Goal: Check status: Check status

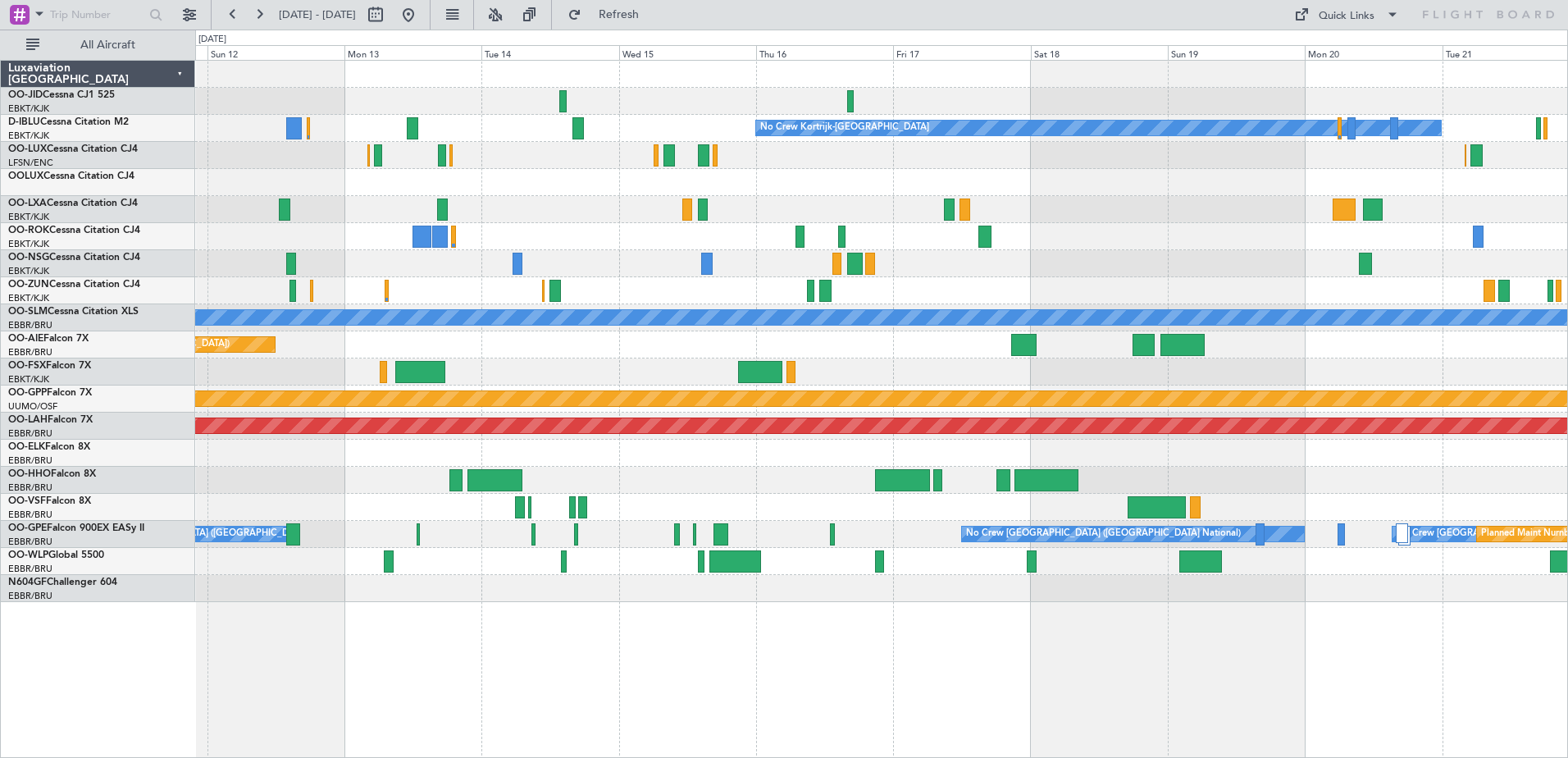
click at [197, 309] on div "No Crew No Crew Kortrijk-[GEOGRAPHIC_DATA] No Crew A/C Unavailable [GEOGRAPHIC_…" at bounding box center [881, 331] width 1372 height 542
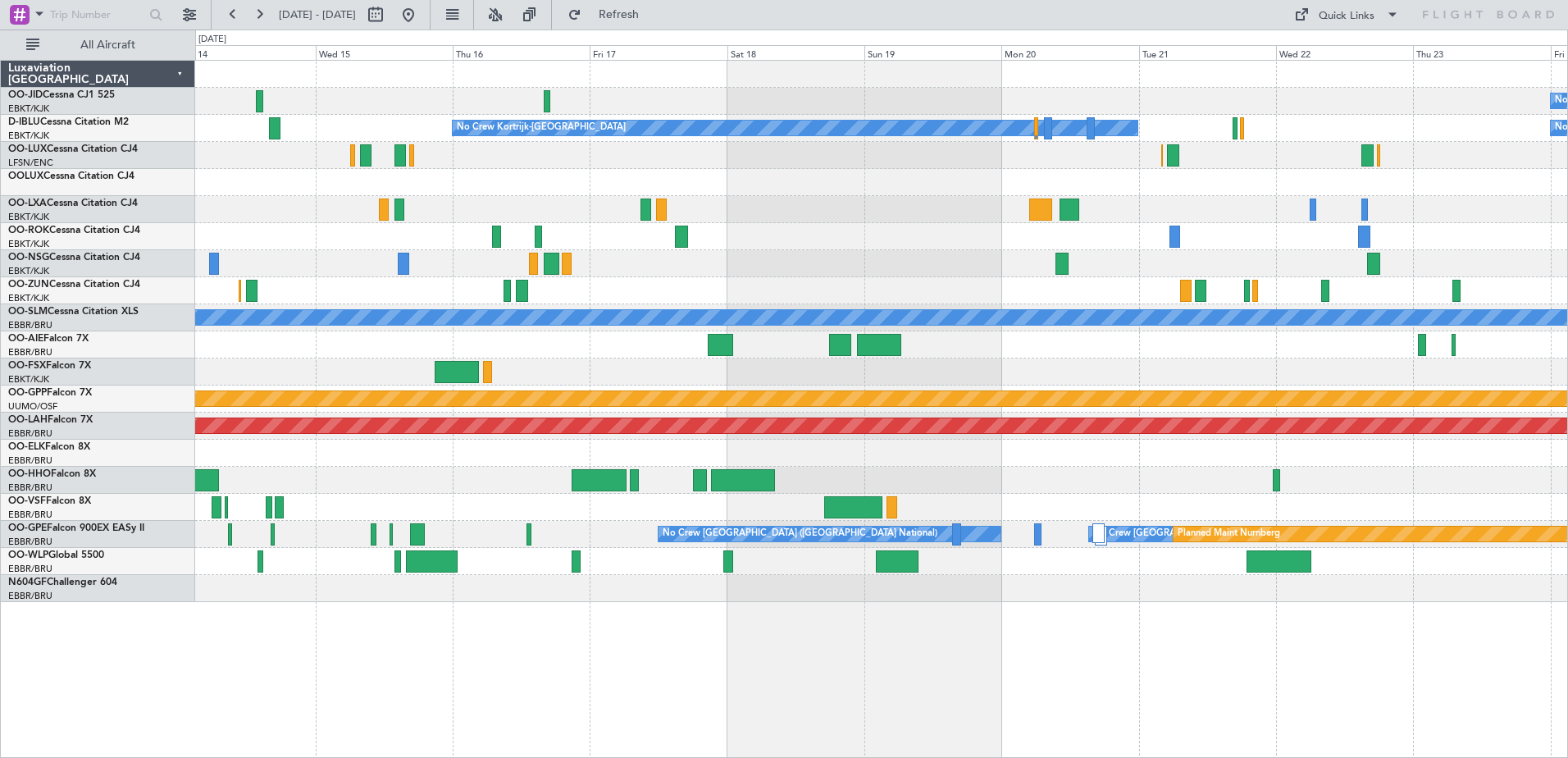
click at [257, 282] on div "No Crew No Crew Kortrijk-[GEOGRAPHIC_DATA] No Crew A/C Unavailable [GEOGRAPHIC_…" at bounding box center [881, 331] width 1372 height 542
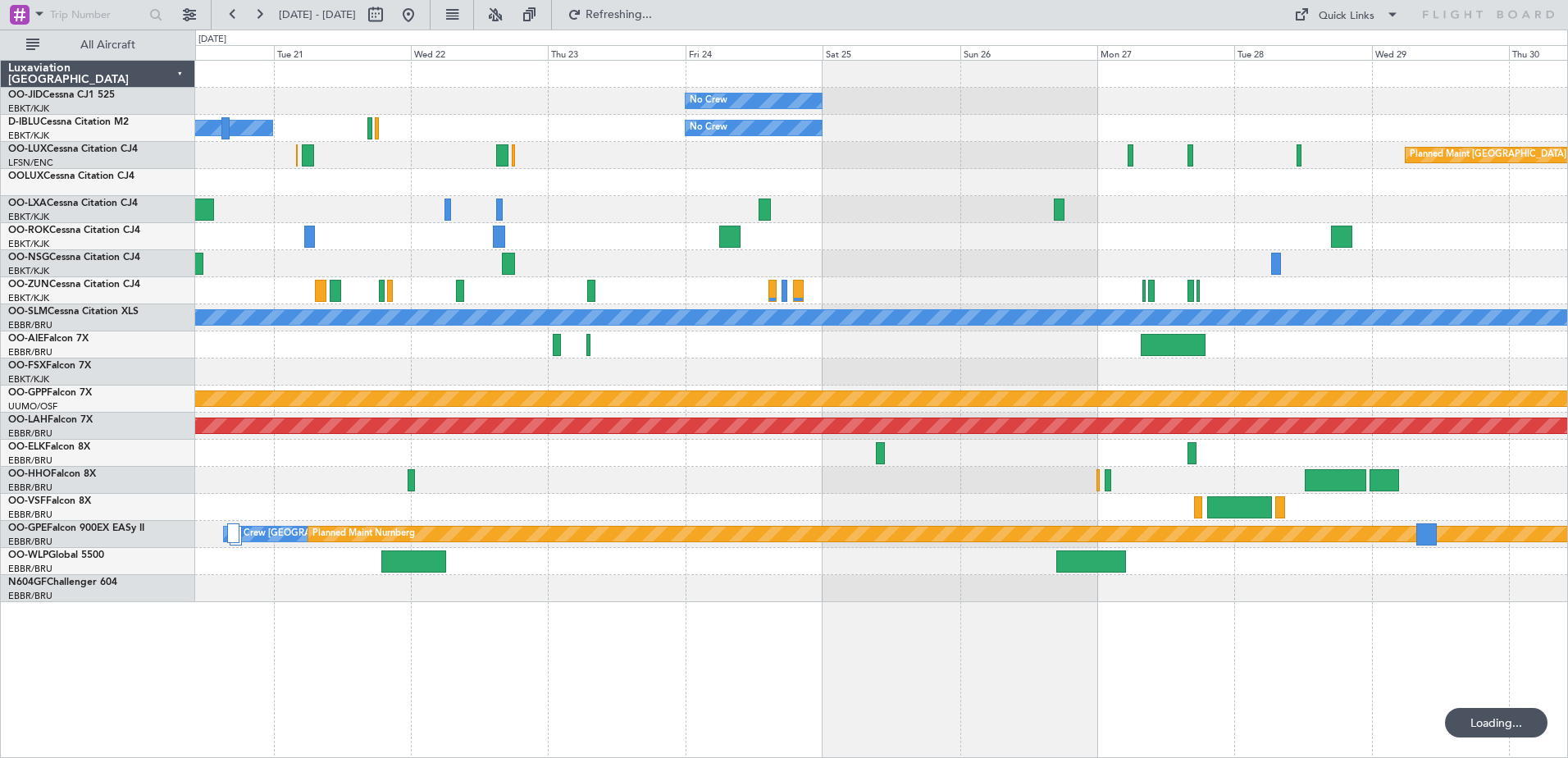
click at [233, 330] on div "No Crew No Crew Kortrijk-[GEOGRAPHIC_DATA] No Crew Planned Maint [GEOGRAPHIC_DA…" at bounding box center [881, 331] width 1372 height 542
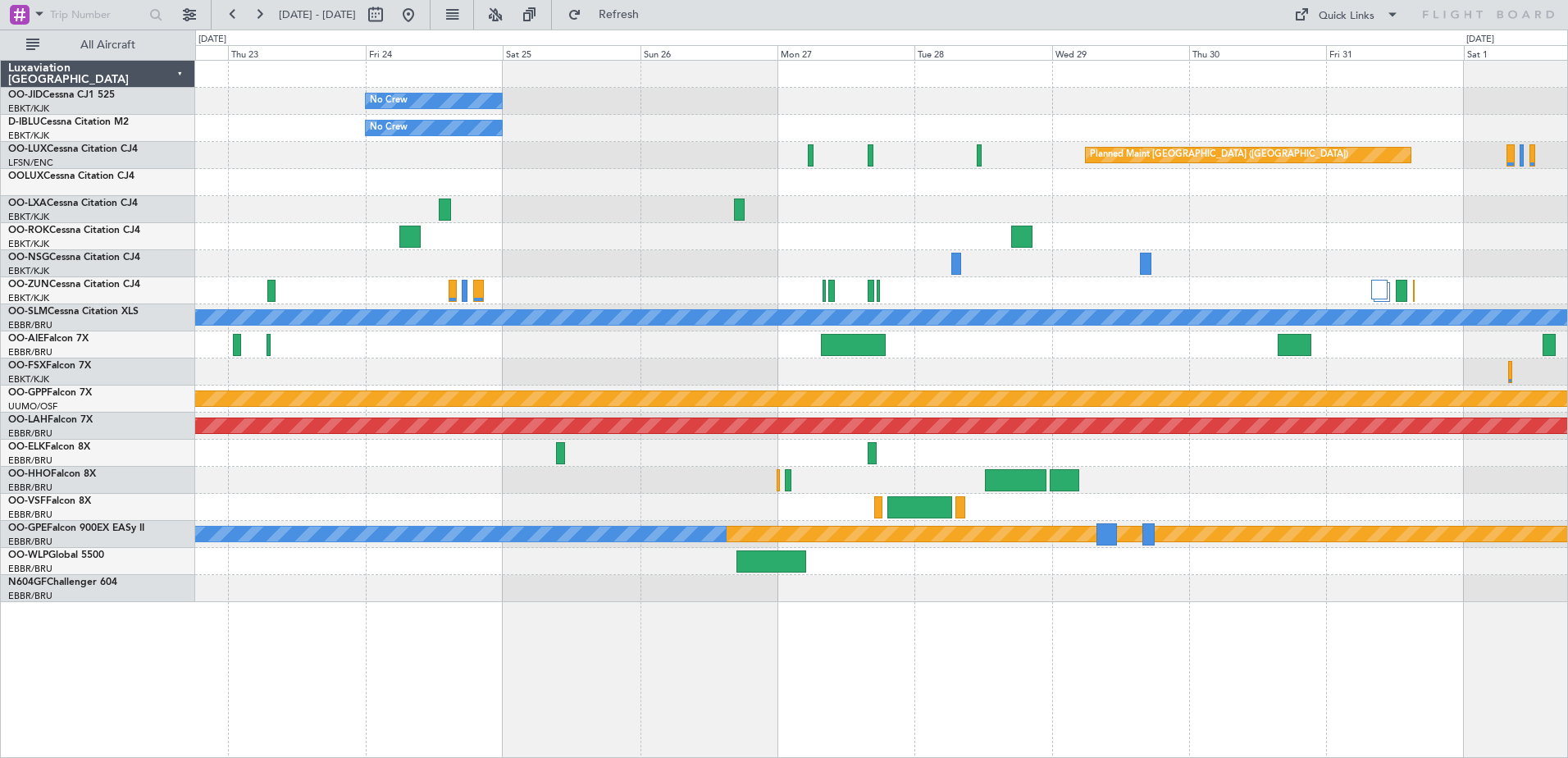
click at [380, 320] on div "No Crew No Crew No Crew Kortrijk-[GEOGRAPHIC_DATA] Planned Maint [GEOGRAPHIC_DA…" at bounding box center [881, 331] width 1372 height 542
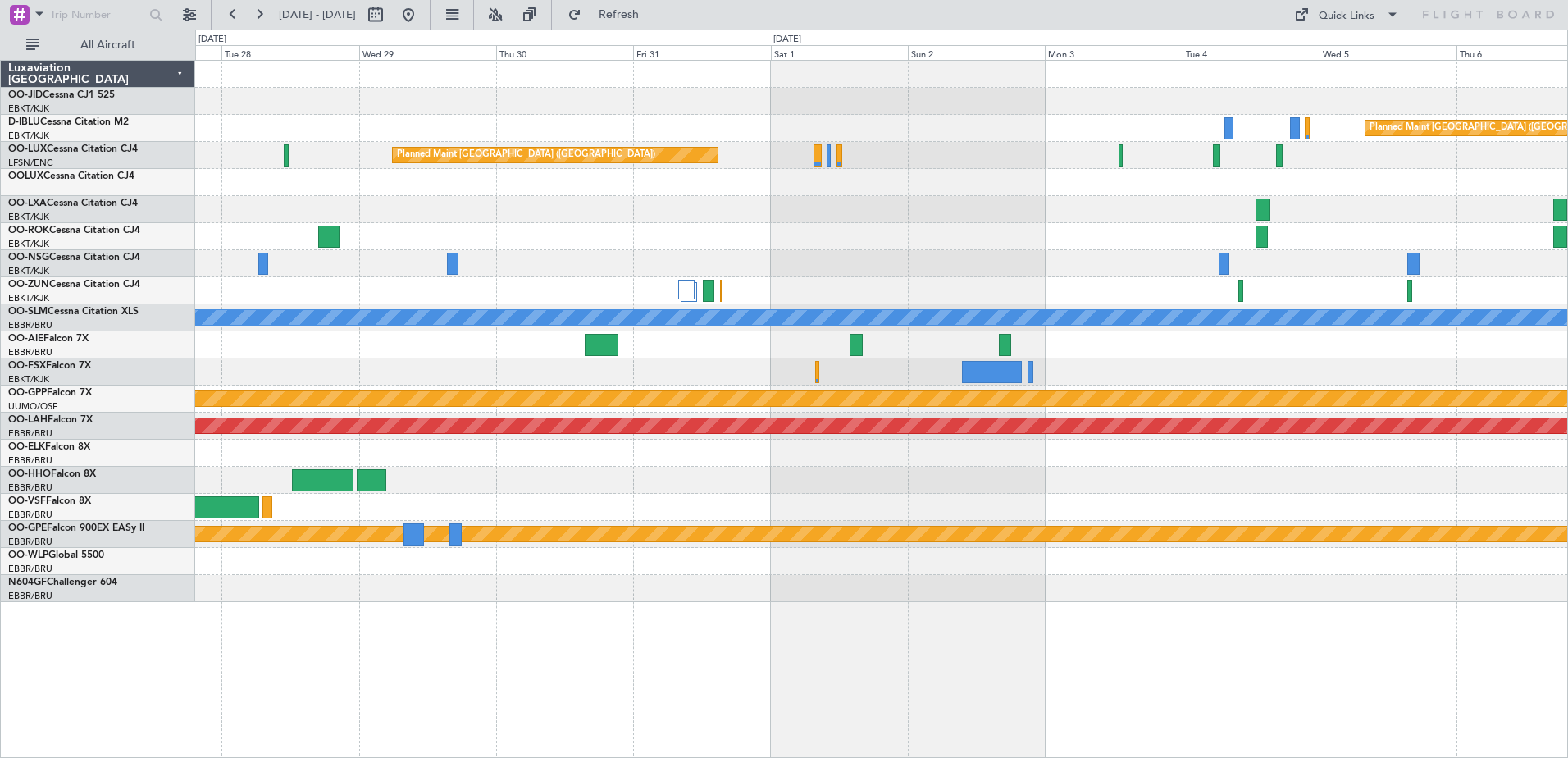
click at [900, 274] on div "Planned Maint [GEOGRAPHIC_DATA] ([GEOGRAPHIC_DATA]) Planned Maint [GEOGRAPHIC_D…" at bounding box center [881, 331] width 1372 height 542
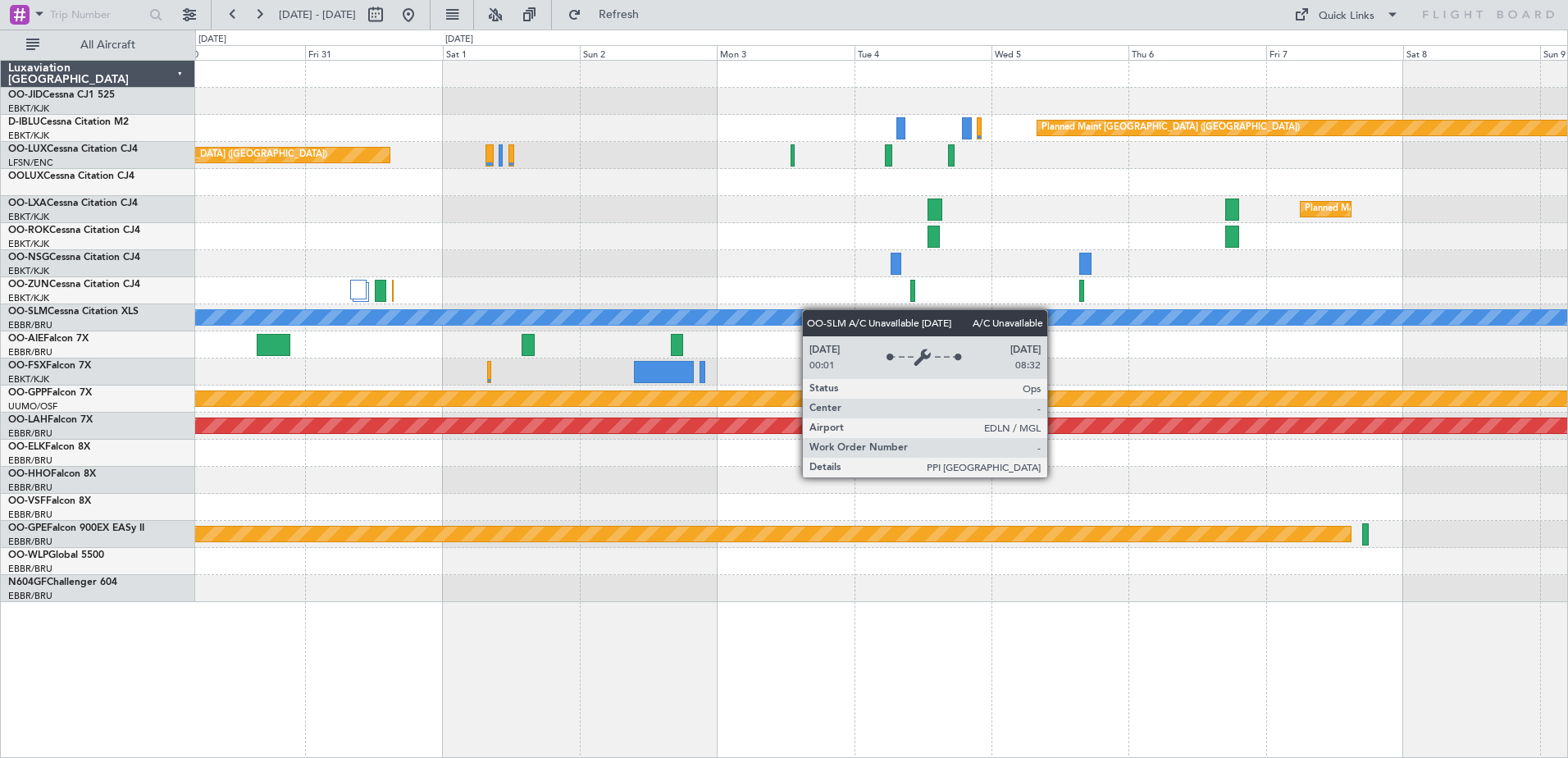
click at [724, 316] on div "Planned Maint [GEOGRAPHIC_DATA] ([GEOGRAPHIC_DATA]) Planned Maint [GEOGRAPHIC_D…" at bounding box center [881, 331] width 1372 height 542
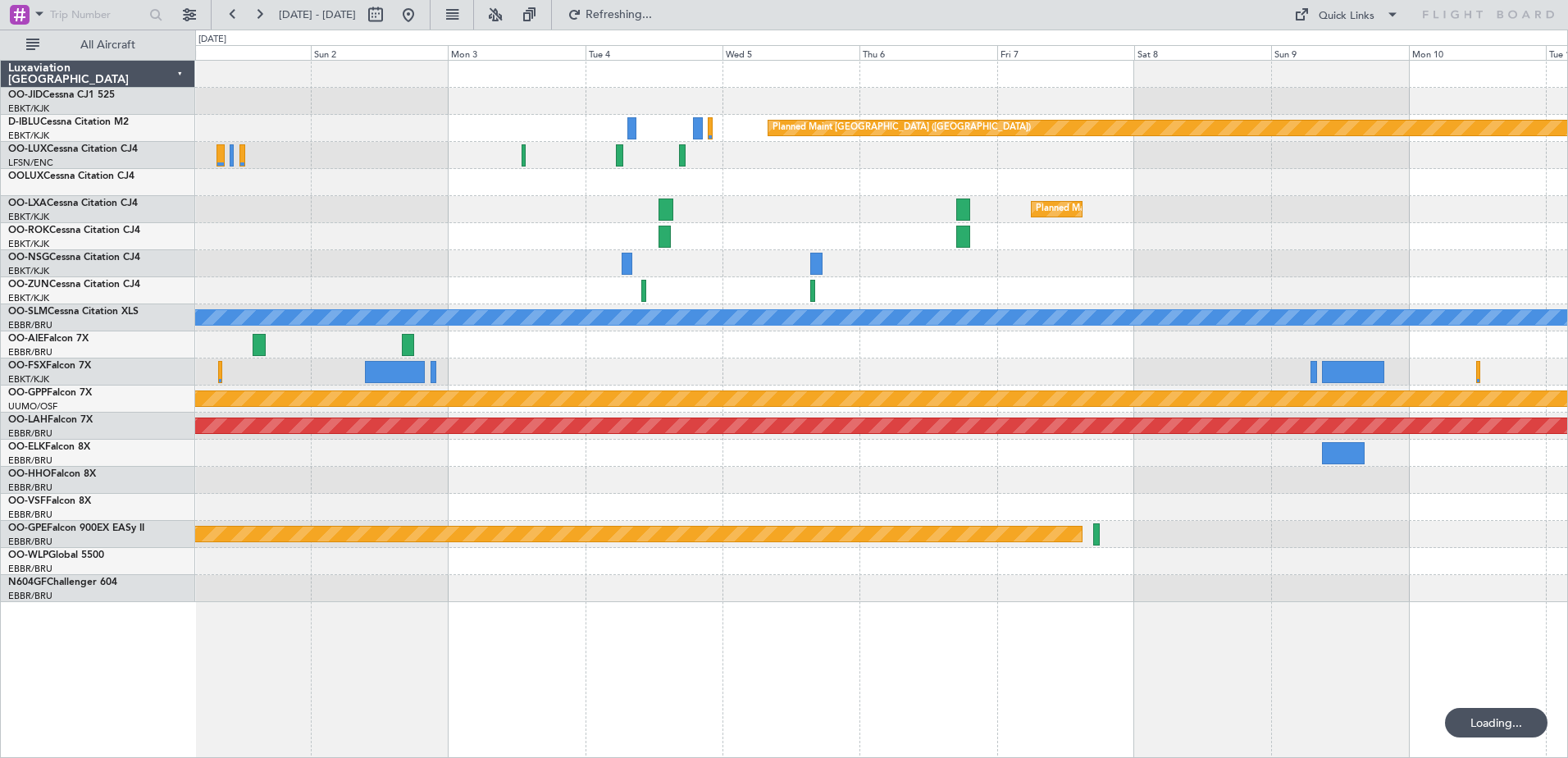
click at [586, 383] on div "Planned Maint [GEOGRAPHIC_DATA] ([GEOGRAPHIC_DATA]) Planned Maint [GEOGRAPHIC_D…" at bounding box center [881, 331] width 1372 height 542
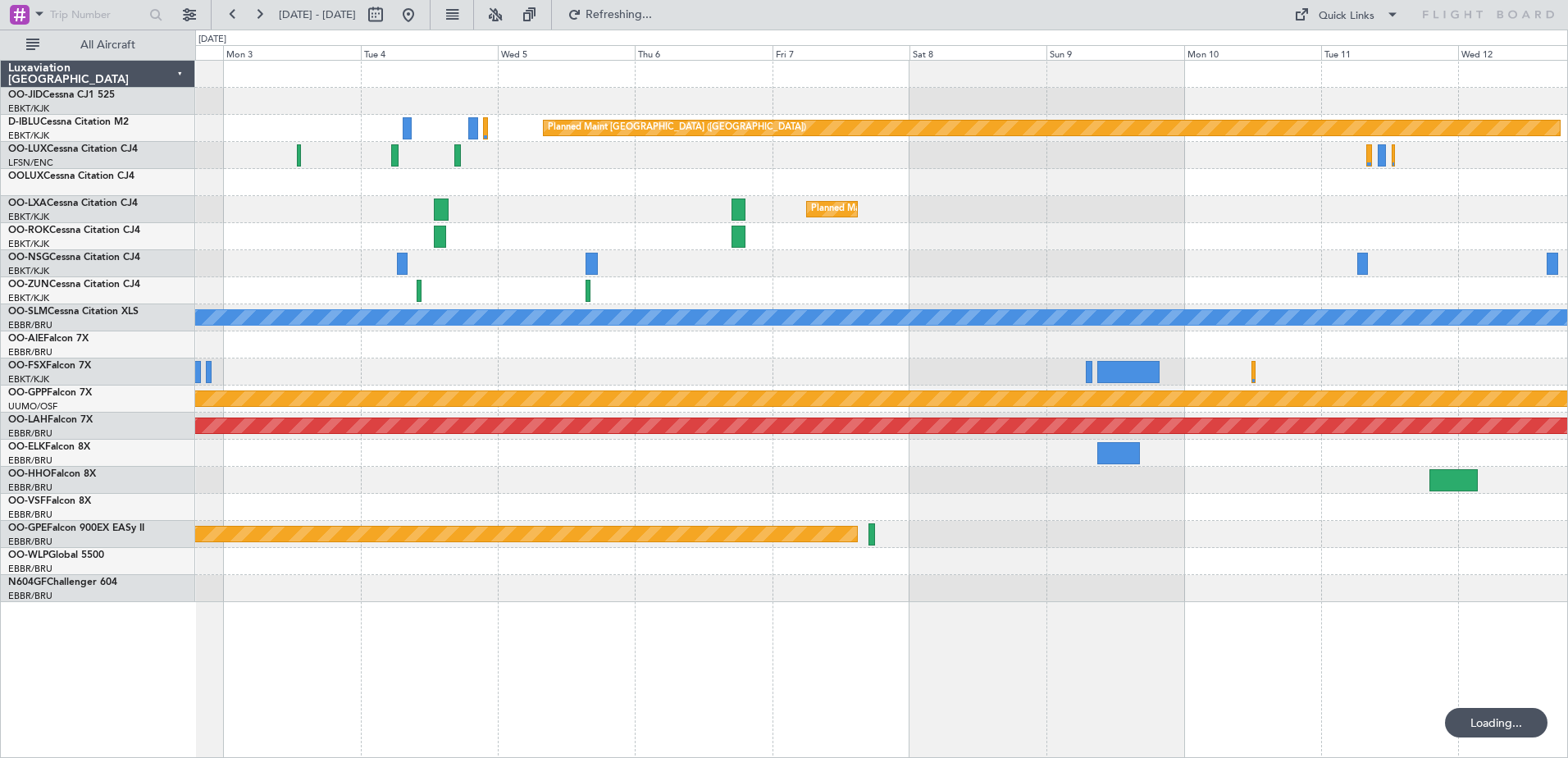
click at [745, 332] on div "Planned Maint [GEOGRAPHIC_DATA] ([GEOGRAPHIC_DATA]) Planned Maint [GEOGRAPHIC_D…" at bounding box center [881, 331] width 1372 height 542
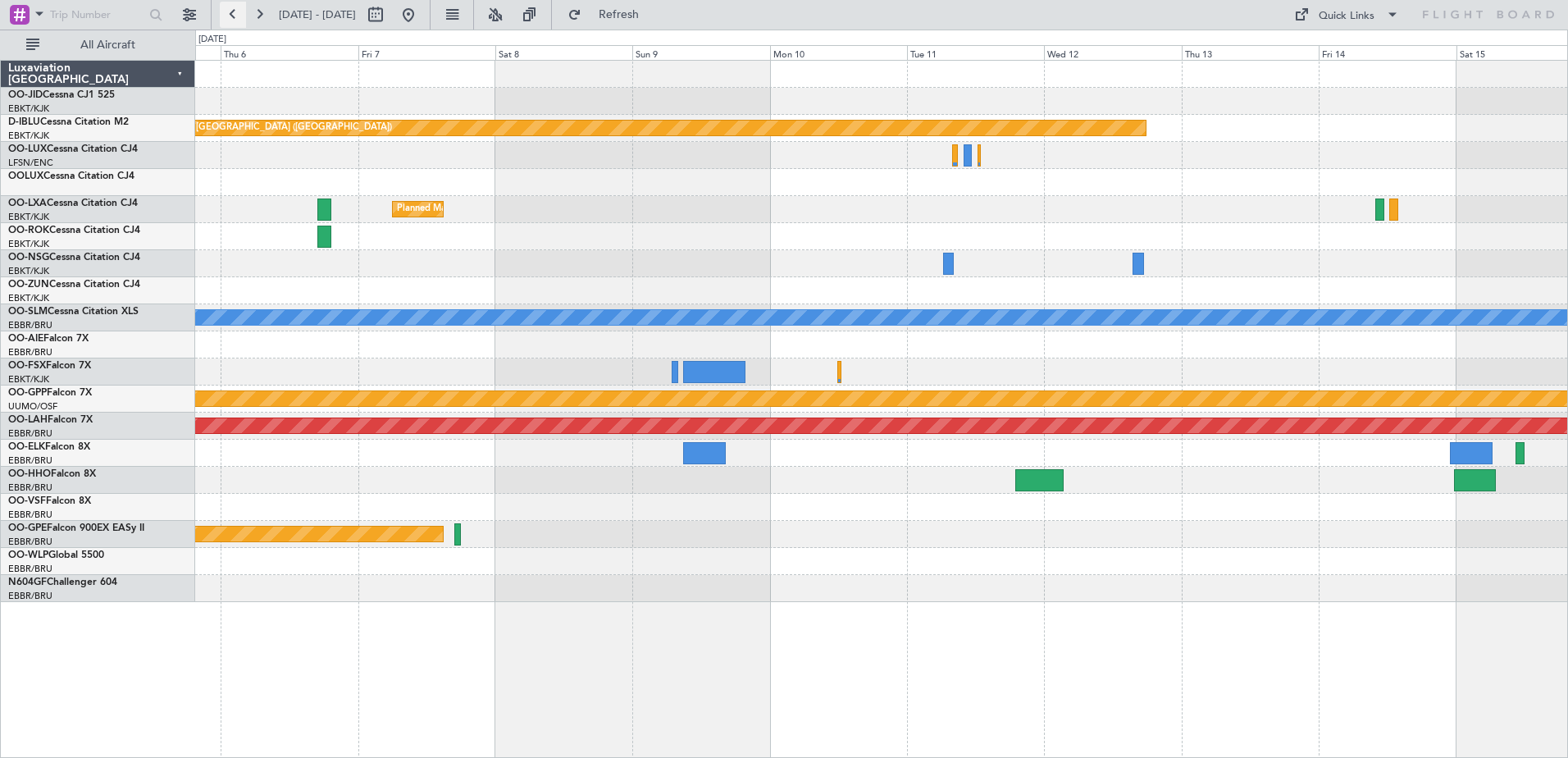
click at [235, 9] on button at bounding box center [233, 15] width 26 height 26
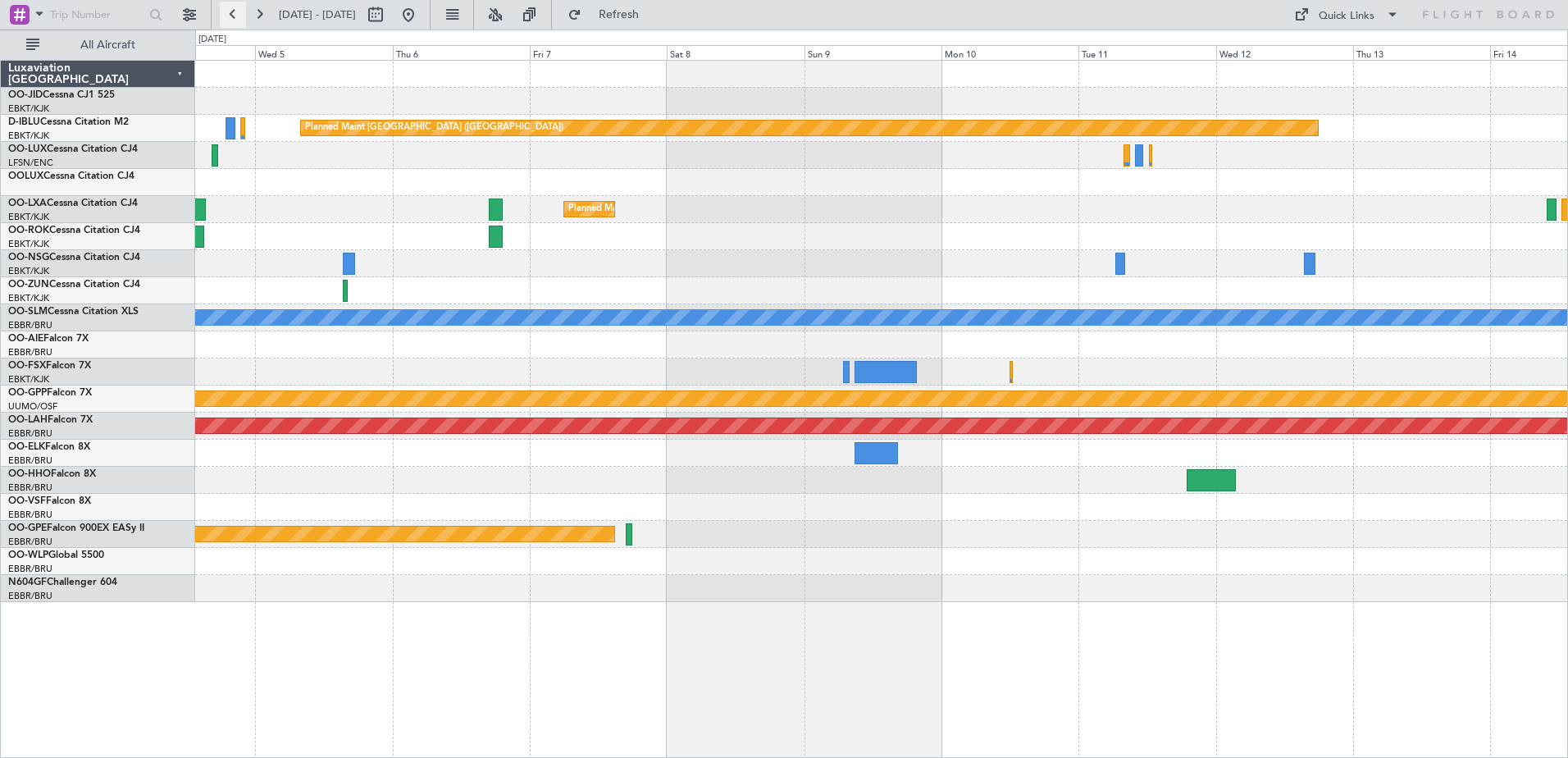
click at [235, 9] on button at bounding box center [233, 15] width 26 height 26
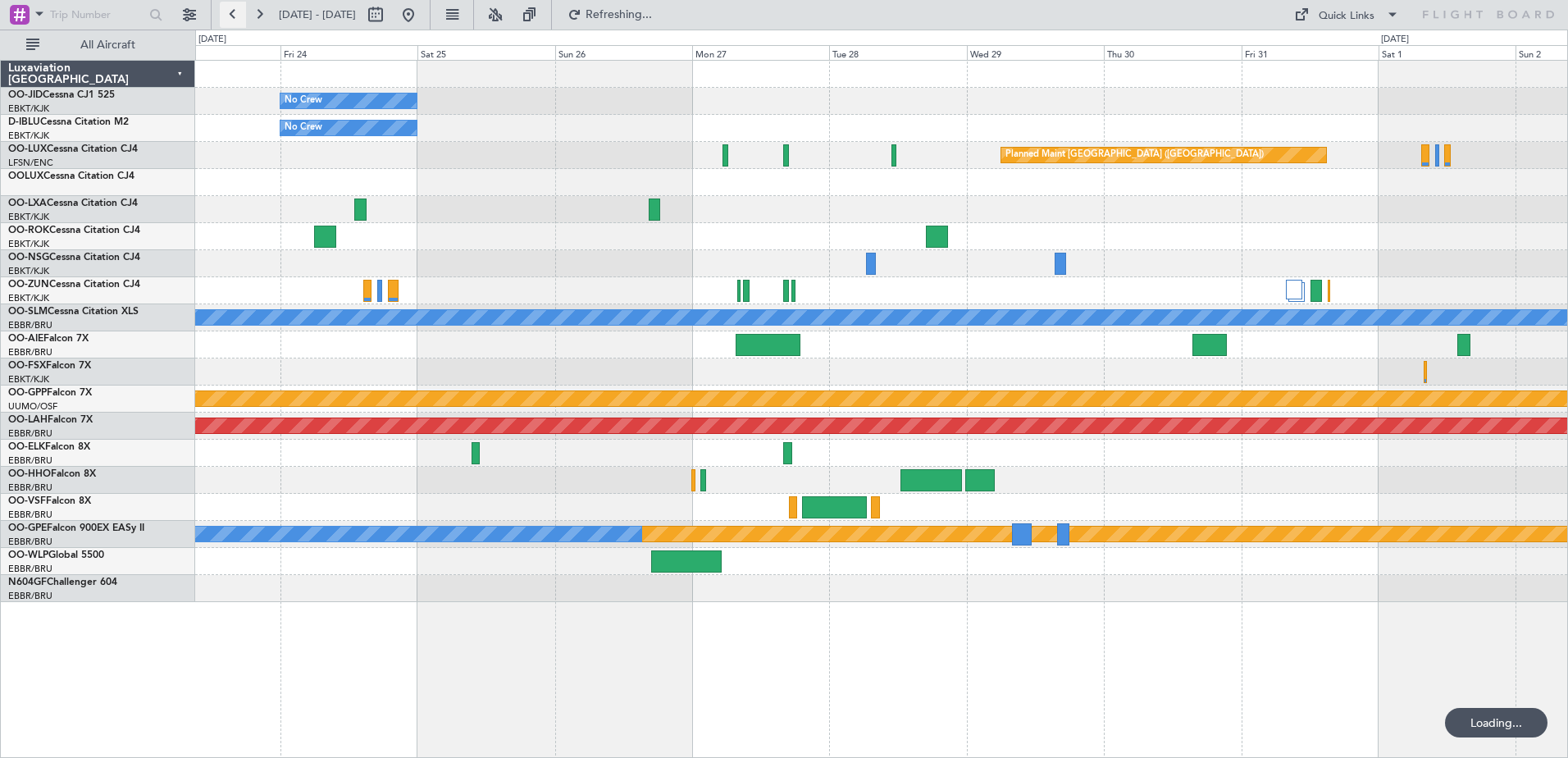
click at [235, 9] on button at bounding box center [233, 15] width 26 height 26
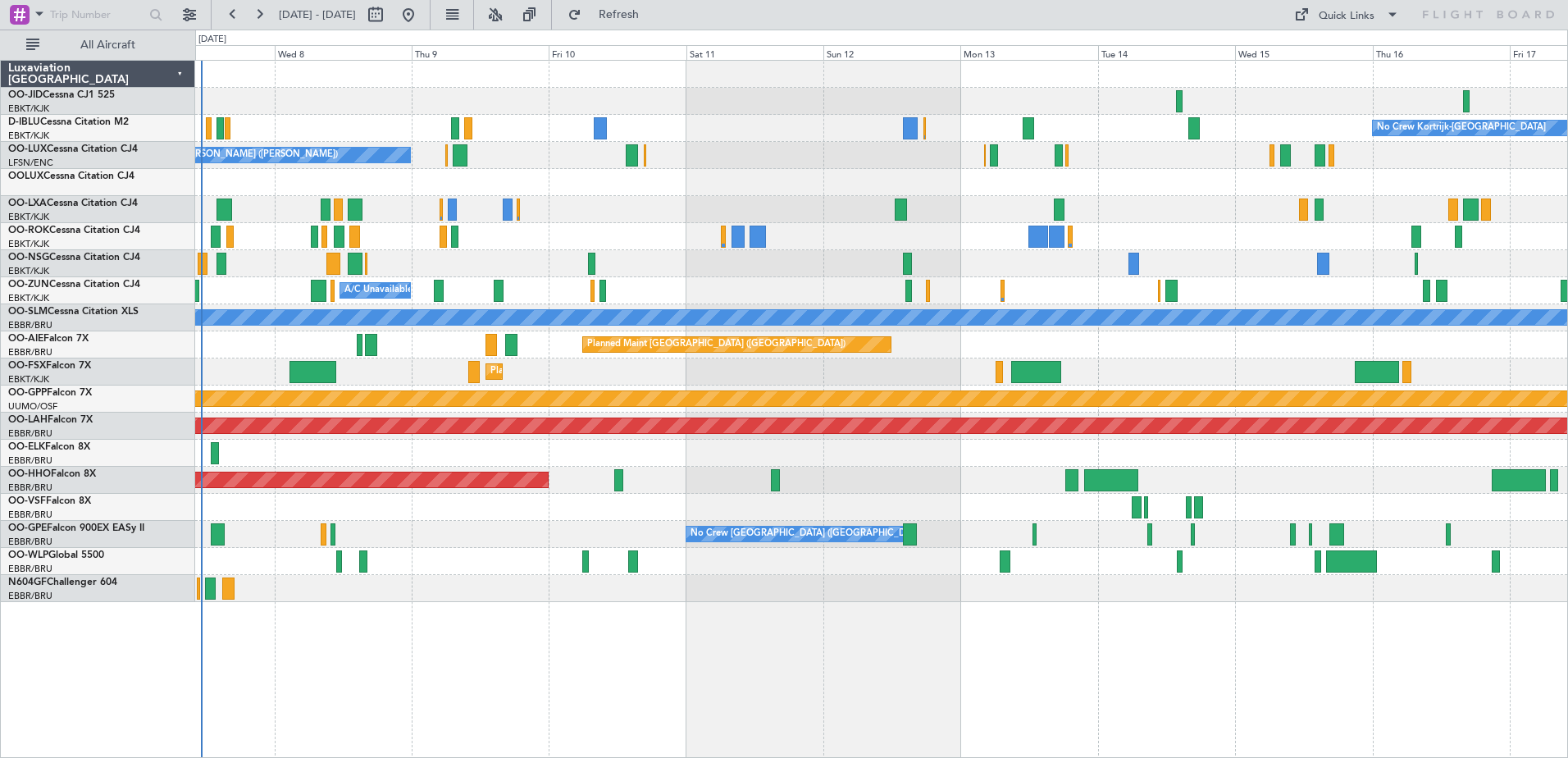
click at [801, 235] on div "No Crew Kortrijk-[GEOGRAPHIC_DATA] No Crew [PERSON_NAME] ([PERSON_NAME]) No Cre…" at bounding box center [881, 331] width 1372 height 542
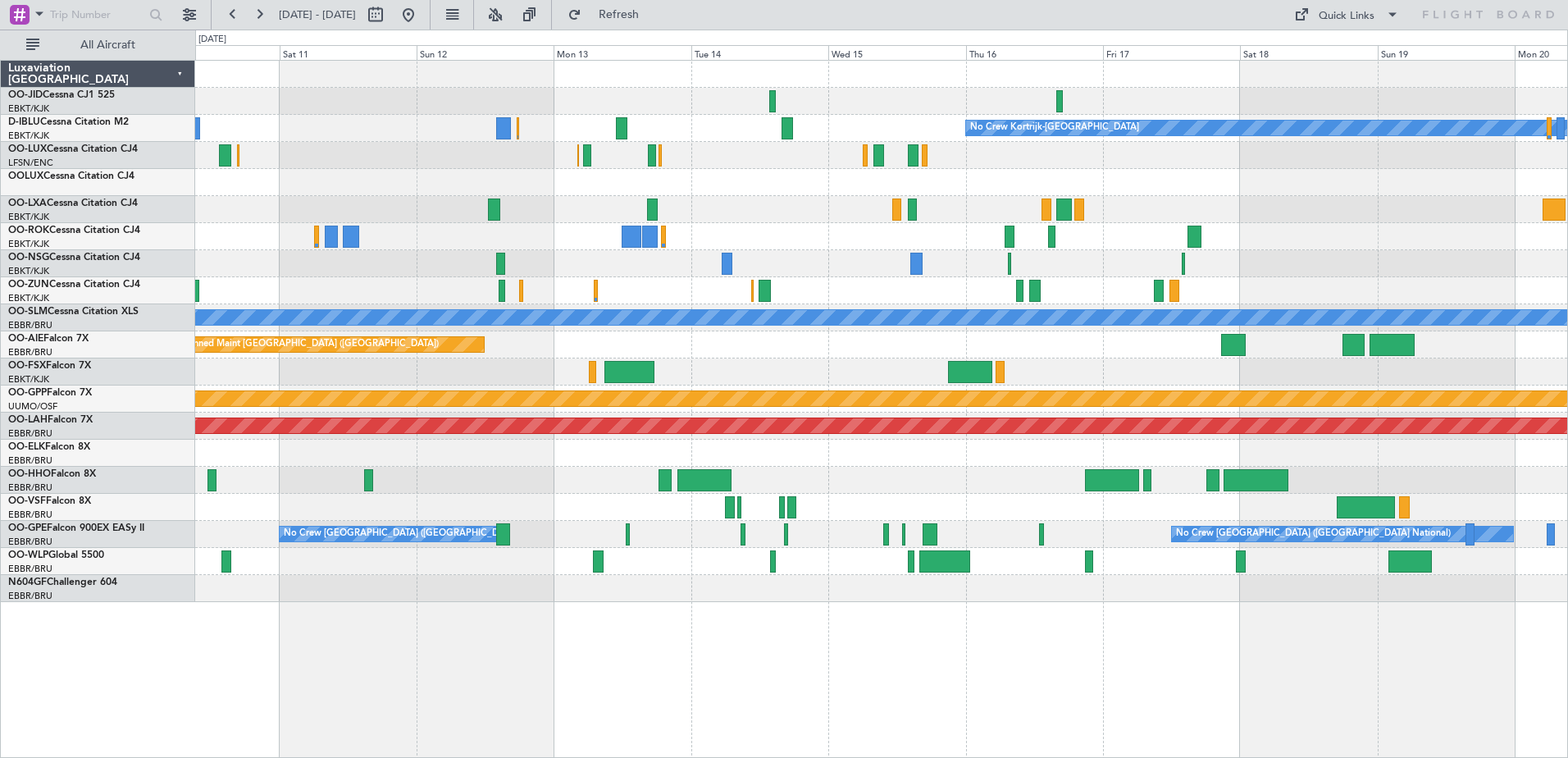
click at [940, 259] on div "No Crew Kortrijk-[GEOGRAPHIC_DATA] No Crew [PERSON_NAME] ([PERSON_NAME]) A/C Un…" at bounding box center [881, 331] width 1372 height 542
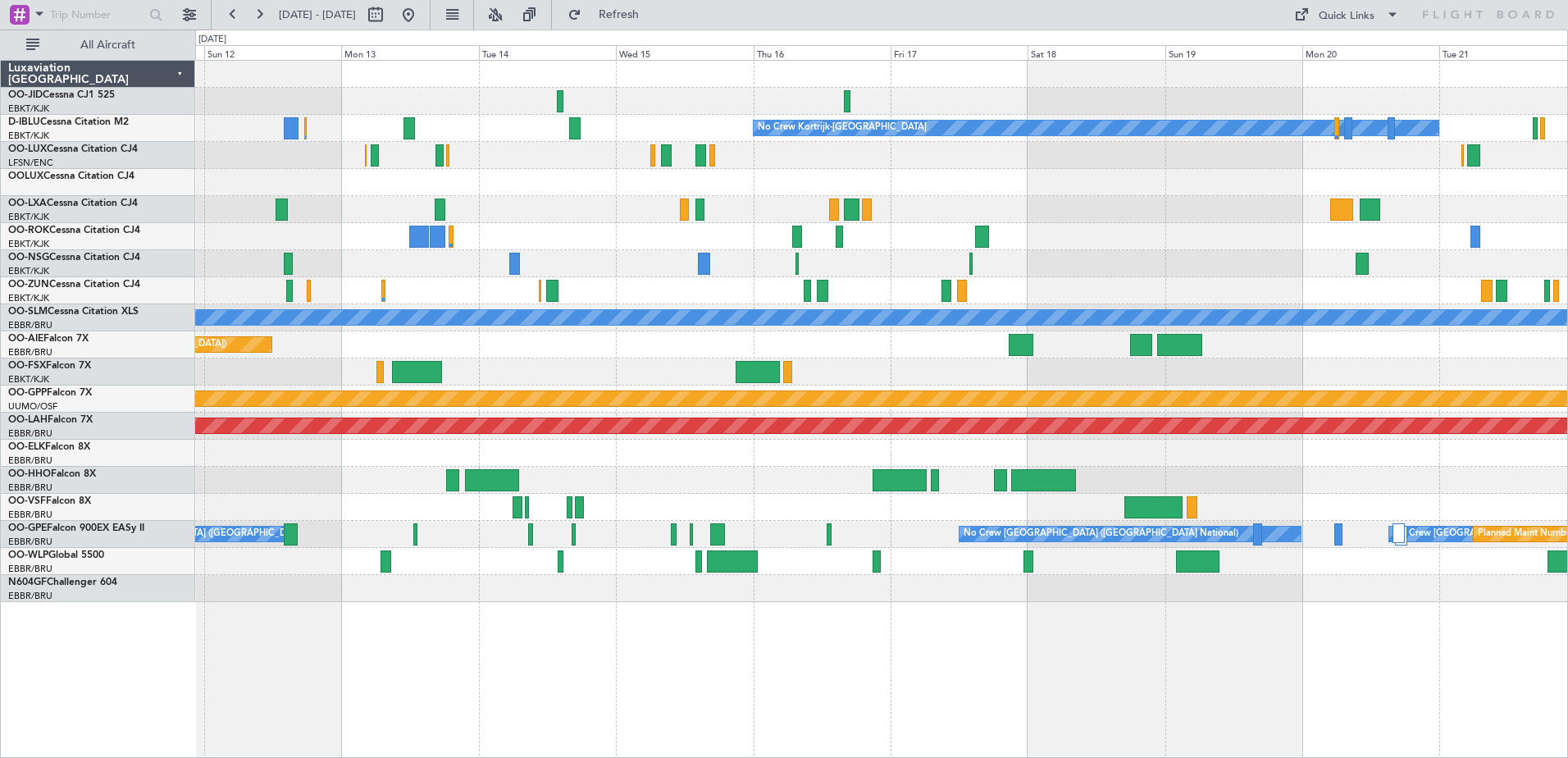
click at [1048, 259] on div "No Crew No Crew Kortrijk-[GEOGRAPHIC_DATA] No Crew A/C Unavailable [GEOGRAPHIC_…" at bounding box center [881, 331] width 1372 height 542
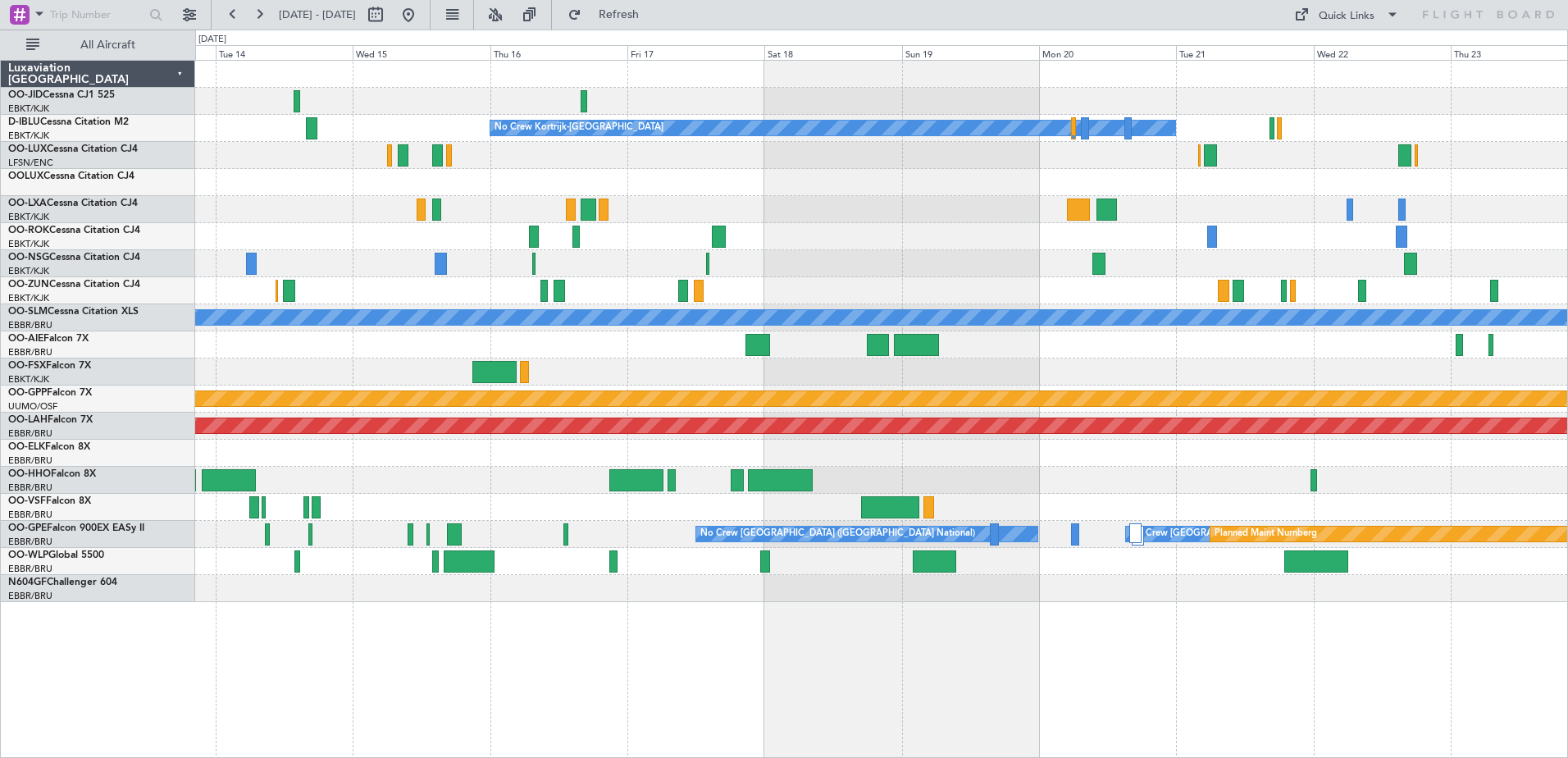
click at [993, 243] on div "No Crew No Crew Kortrijk-[GEOGRAPHIC_DATA] No Crew A/C Unavailable [GEOGRAPHIC_…" at bounding box center [881, 331] width 1372 height 542
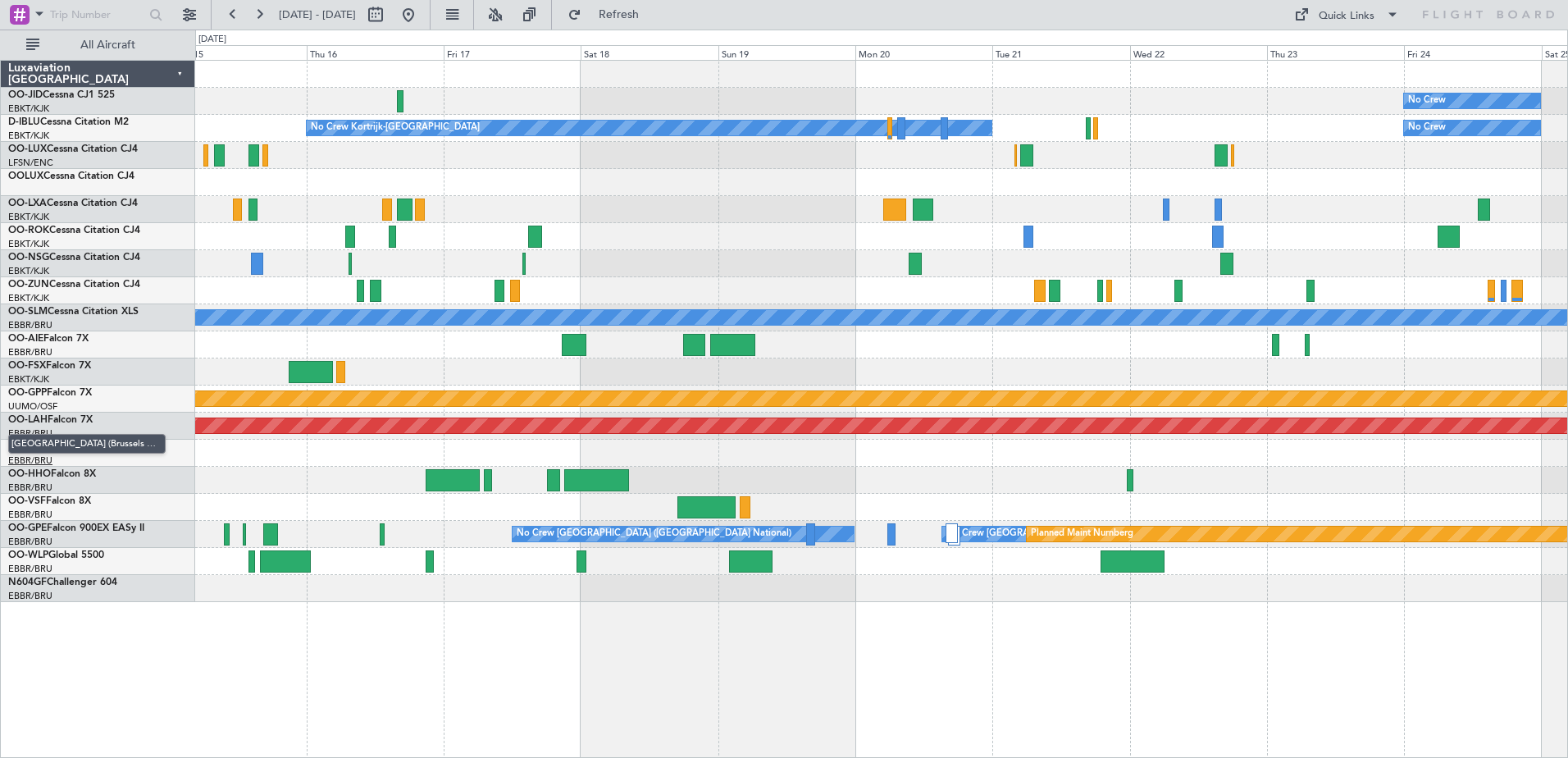
click at [220, 2] on button at bounding box center [233, 15] width 26 height 26
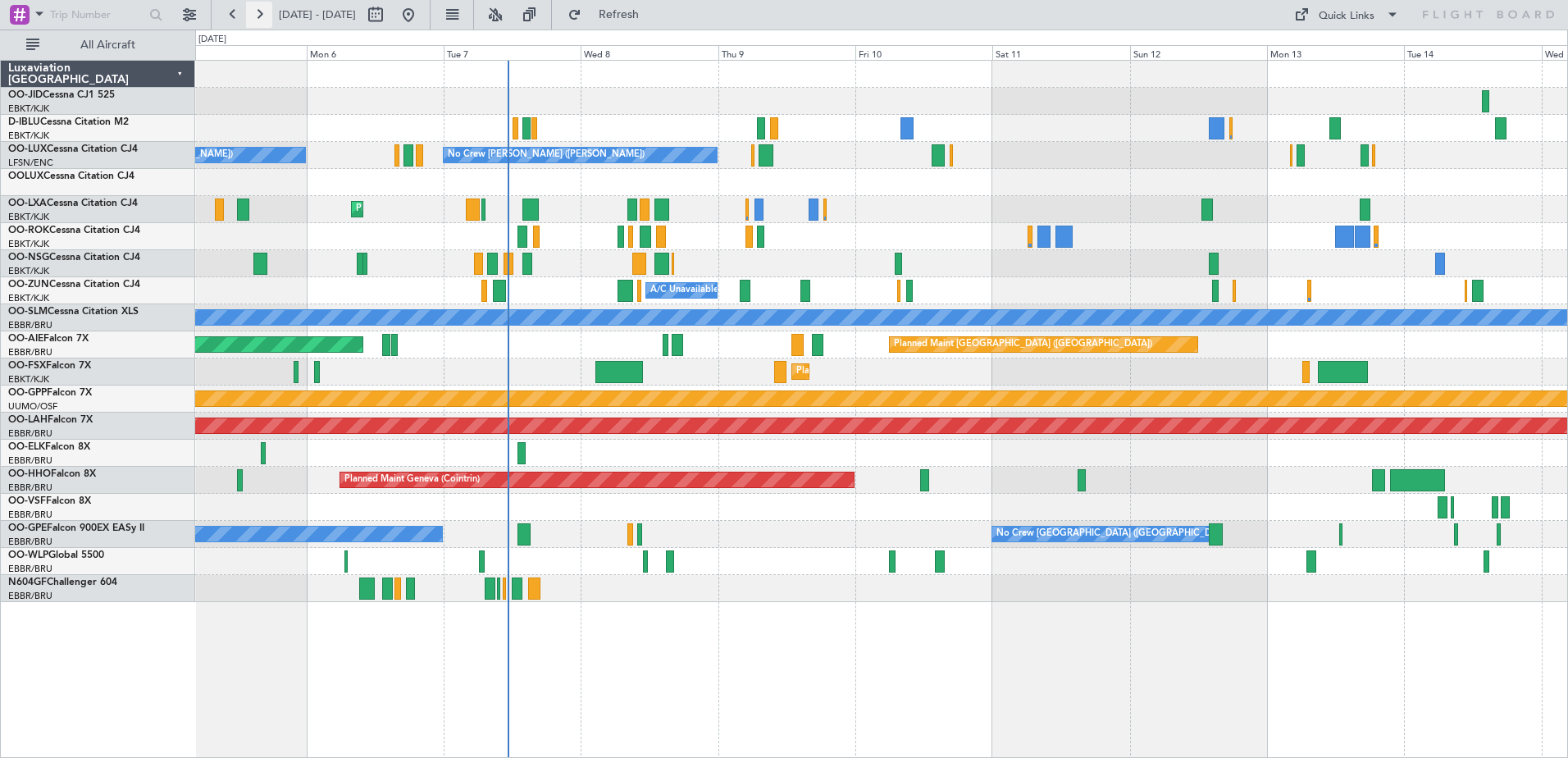
click at [256, 11] on button at bounding box center [259, 15] width 26 height 26
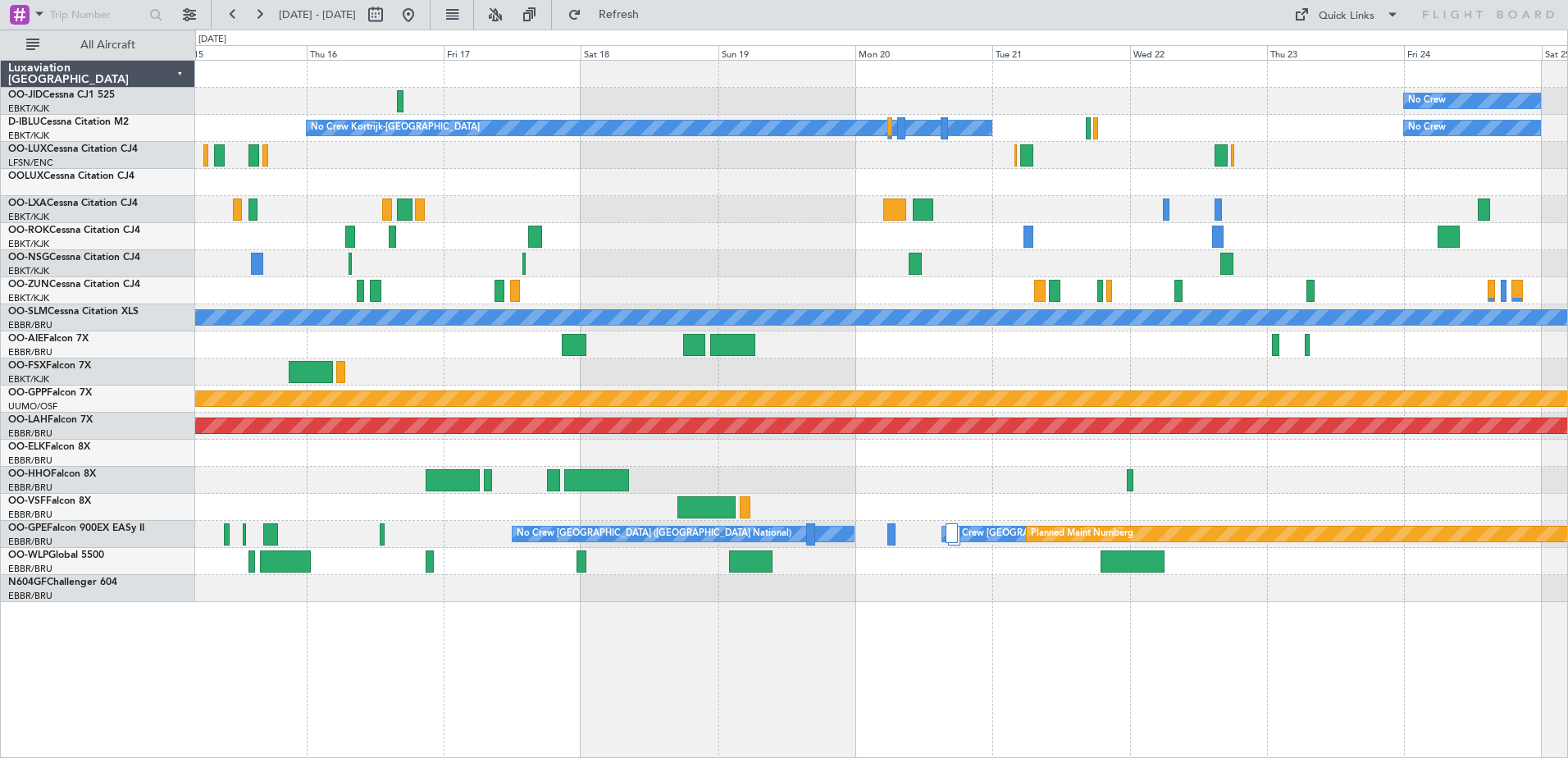
click at [575, 219] on div "No Crew No Crew Kortrijk-[GEOGRAPHIC_DATA] No Crew A/C Unavailable [GEOGRAPHIC_…" at bounding box center [881, 331] width 1372 height 542
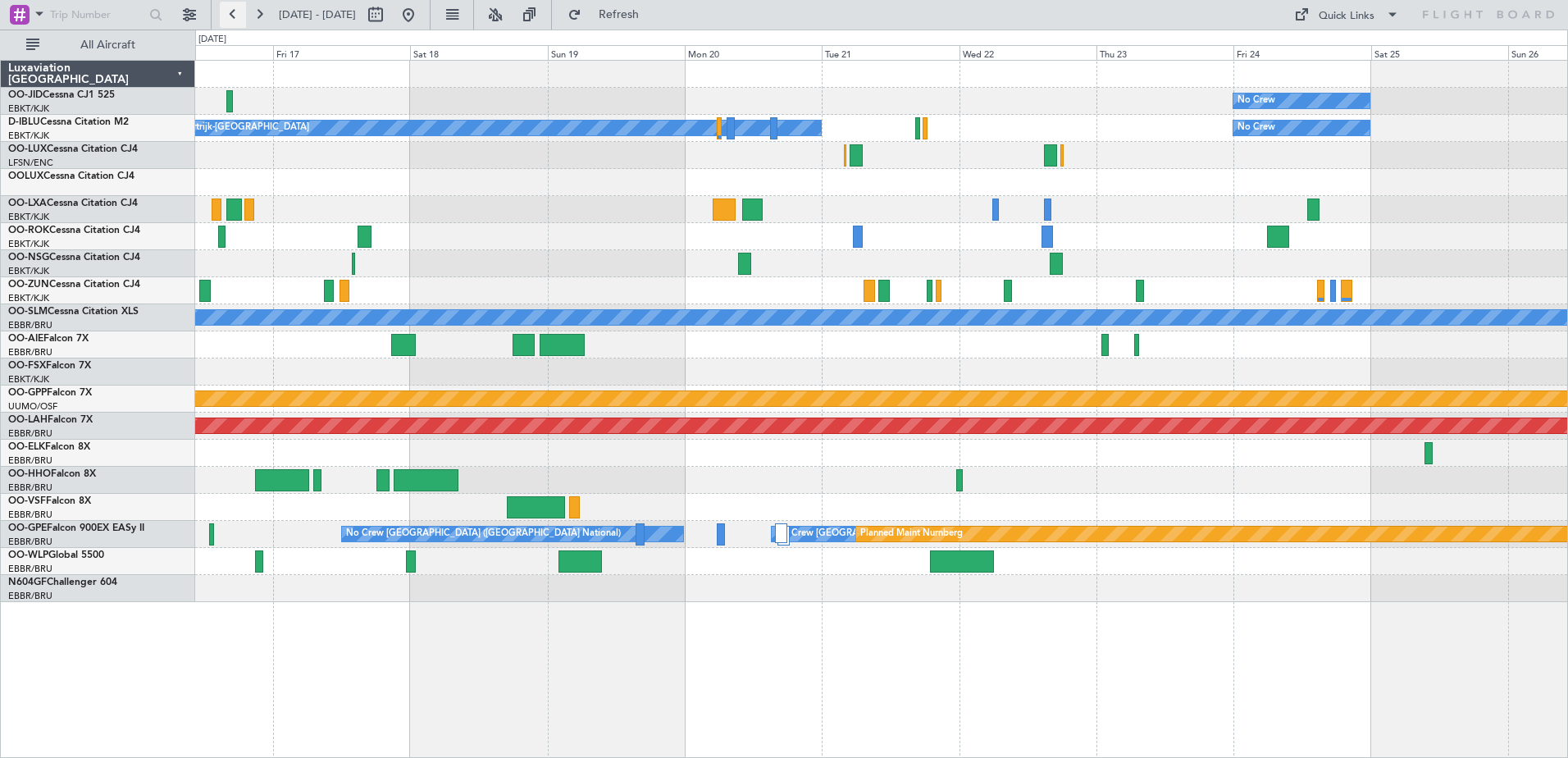
click at [228, 17] on button at bounding box center [233, 15] width 26 height 26
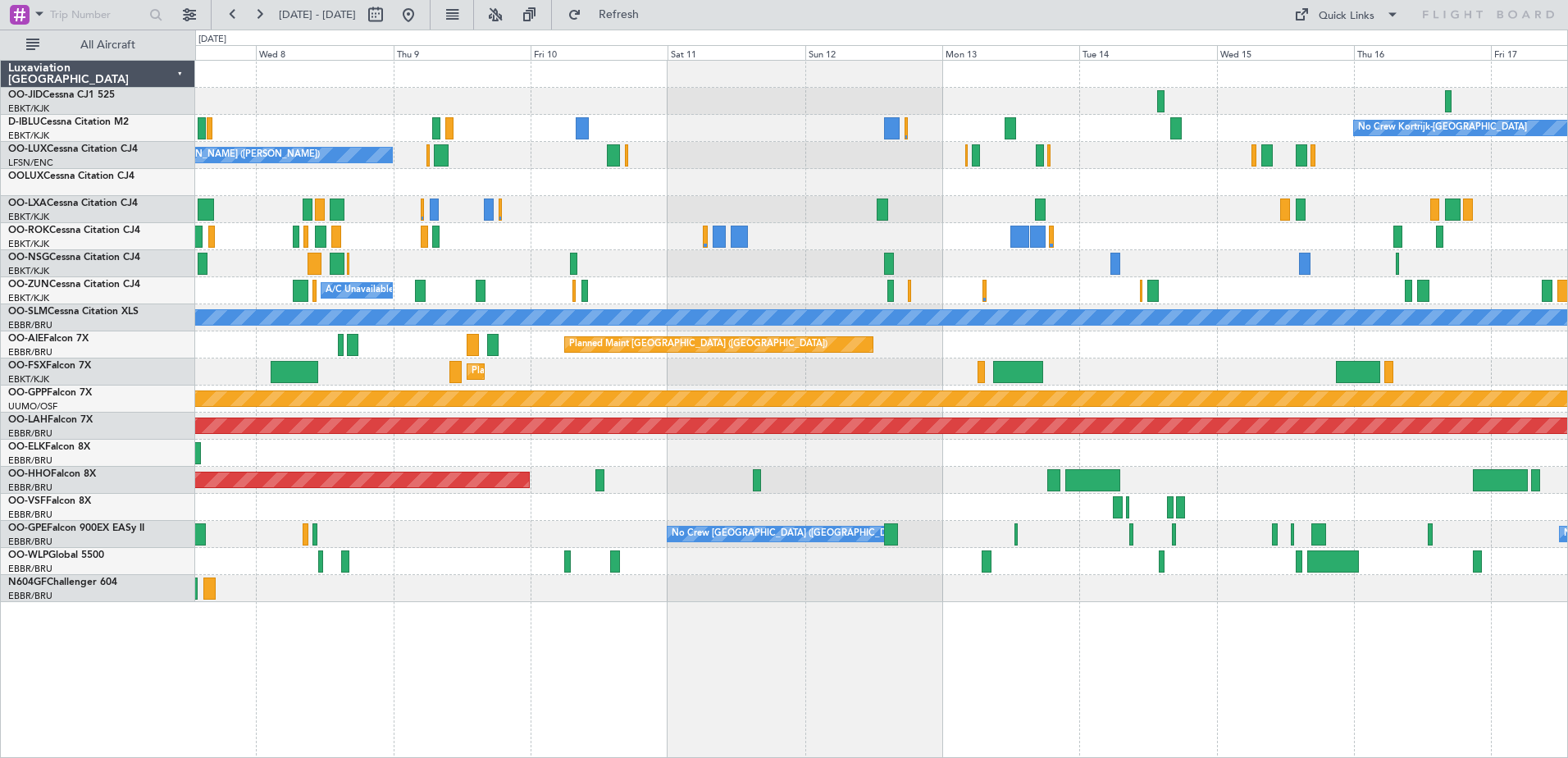
click at [1061, 133] on div "No Crew Kortrijk-[GEOGRAPHIC_DATA]" at bounding box center [881, 129] width 1372 height 27
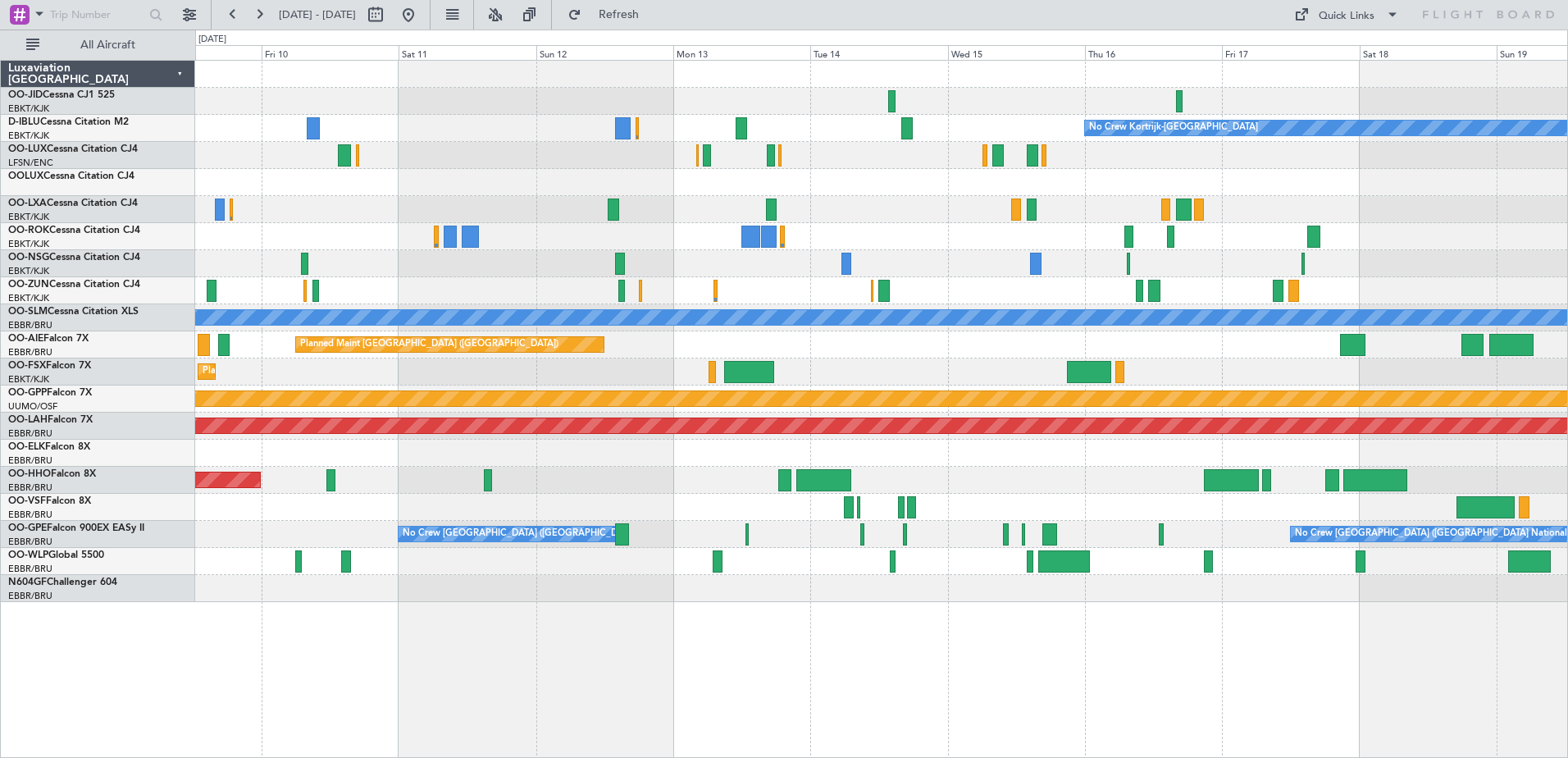
click at [1012, 249] on div "No Crew Kortrijk-[GEOGRAPHIC_DATA] No Crew [PERSON_NAME] ([PERSON_NAME]) A/C Un…" at bounding box center [881, 331] width 1372 height 542
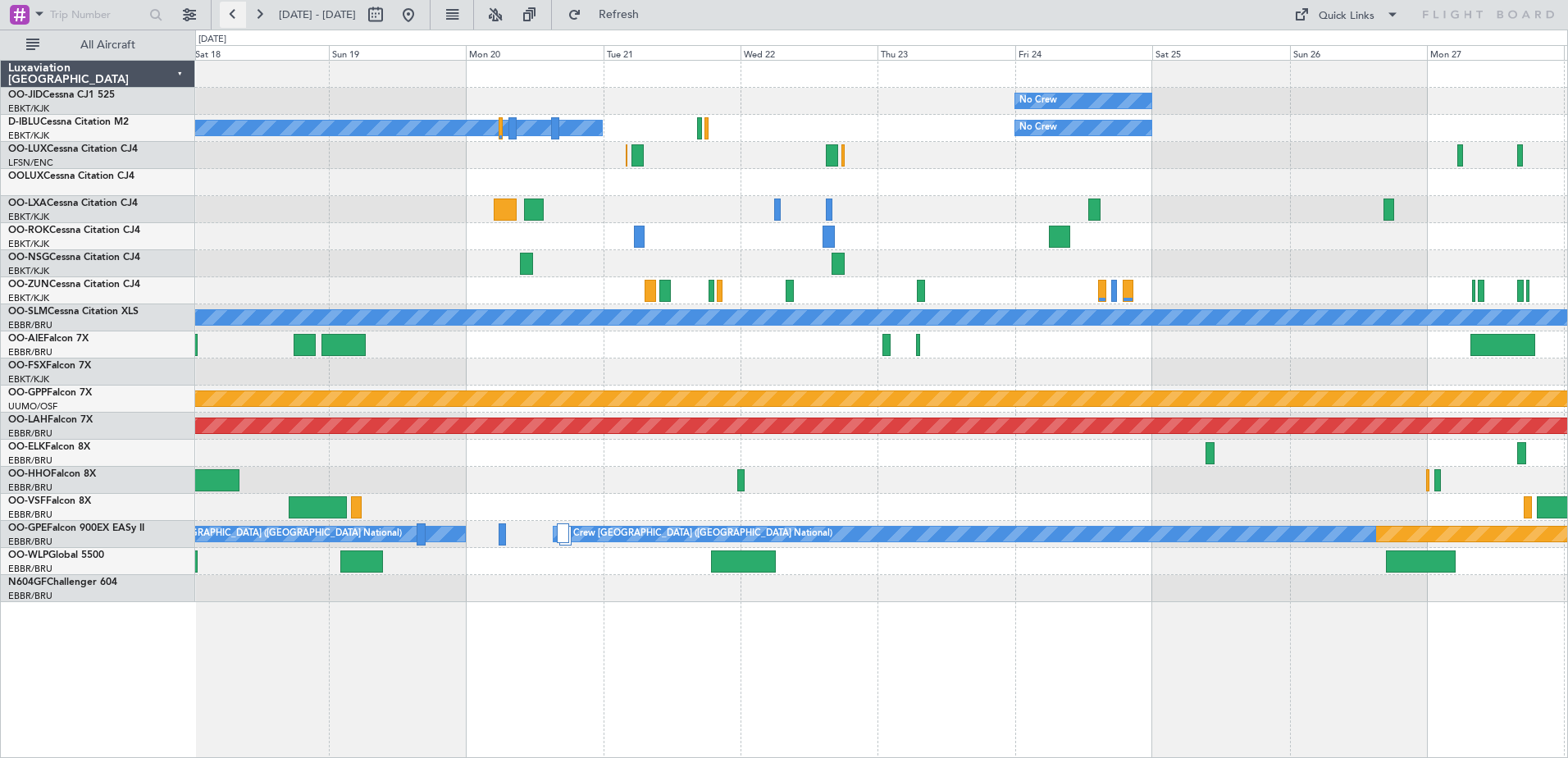
click at [231, 22] on button at bounding box center [233, 15] width 26 height 26
